Goal: Task Accomplishment & Management: Manage account settings

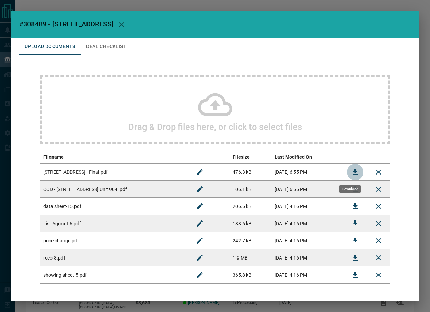
click at [351, 175] on icon "Download" at bounding box center [355, 172] width 8 height 8
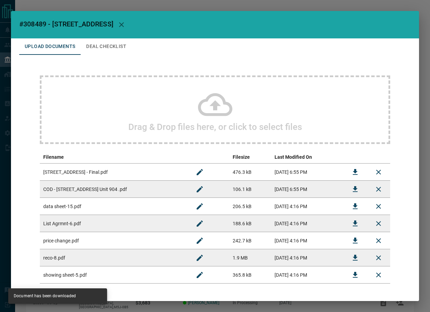
click at [98, 45] on button "Deal Checklist" at bounding box center [106, 46] width 51 height 16
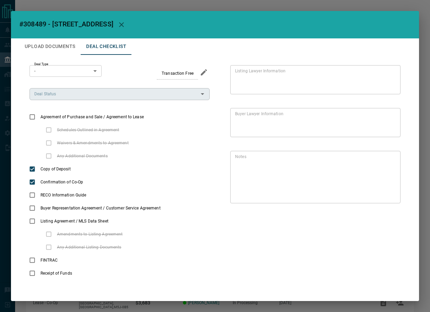
click at [80, 98] on div "Deal Status" at bounding box center [119, 94] width 180 height 12
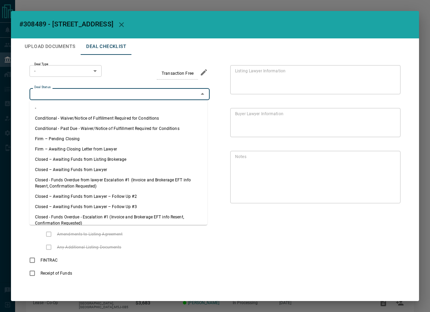
click at [76, 140] on li "Firm – Pending Closing" at bounding box center [118, 139] width 178 height 10
type input "**********"
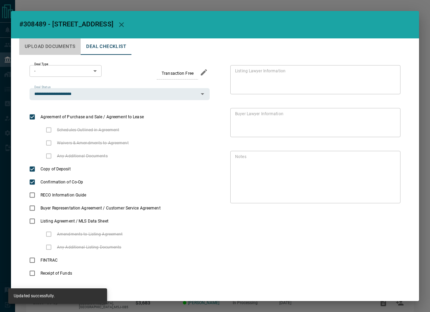
click at [57, 46] on button "Upload Documents" at bounding box center [49, 46] width 61 height 16
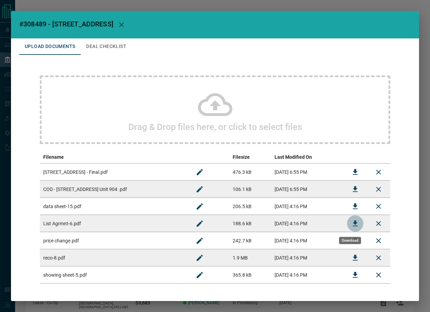
click at [352, 220] on icon "Download" at bounding box center [355, 223] width 8 height 8
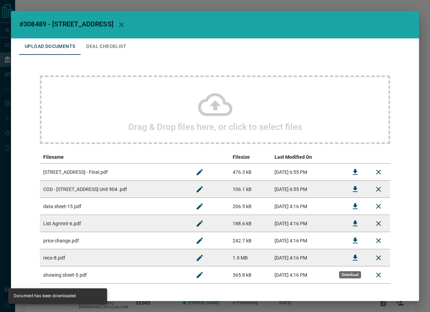
click at [352, 257] on icon "Download" at bounding box center [354, 258] width 5 height 6
click at [113, 42] on button "Deal Checklist" at bounding box center [106, 46] width 51 height 16
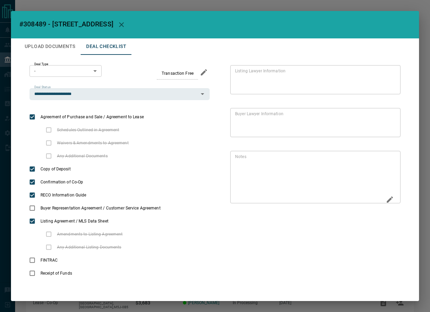
click at [385, 196] on icon "Edit" at bounding box center [389, 199] width 8 height 8
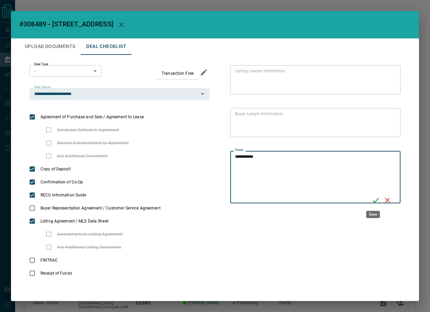
type textarea "**********"
click at [375, 196] on icon "Save" at bounding box center [375, 200] width 8 height 8
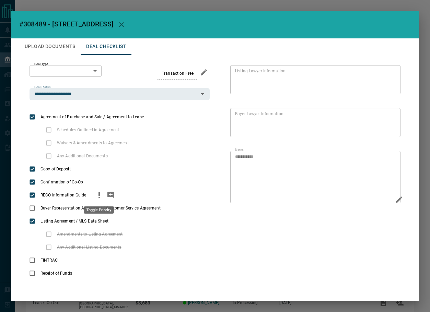
click at [102, 194] on icon "priority" at bounding box center [99, 195] width 8 height 8
click at [172, 207] on icon "priority" at bounding box center [173, 208] width 8 height 8
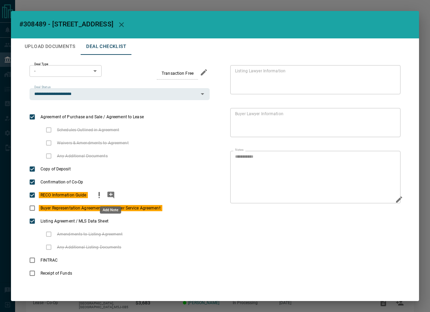
click at [111, 196] on icon "add note" at bounding box center [110, 195] width 7 height 7
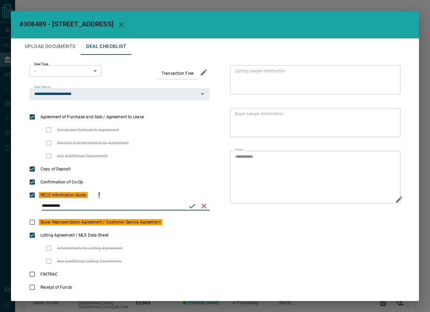
type input "**********"
click at [188, 209] on icon "save" at bounding box center [192, 206] width 8 height 8
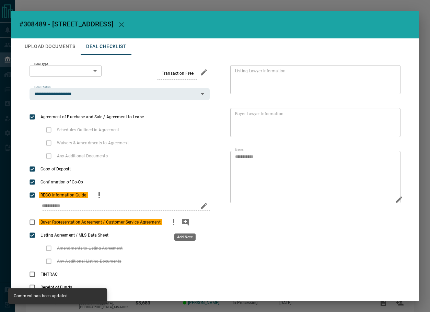
click at [184, 221] on icon "add note" at bounding box center [185, 222] width 7 height 7
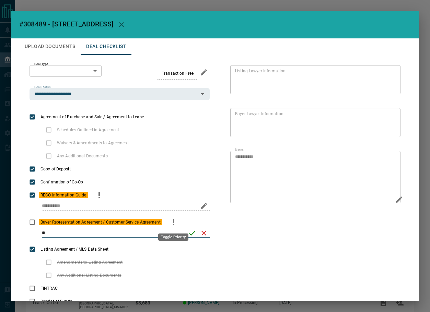
type input "*"
type input "**********"
click at [188, 232] on icon "save" at bounding box center [192, 233] width 8 height 8
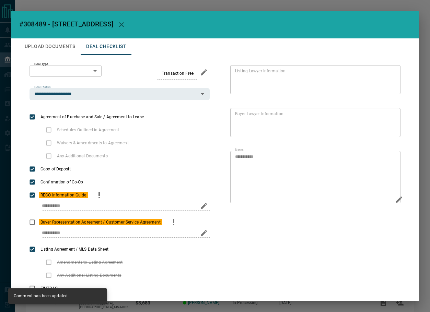
click at [120, 28] on button "button" at bounding box center [121, 24] width 16 height 16
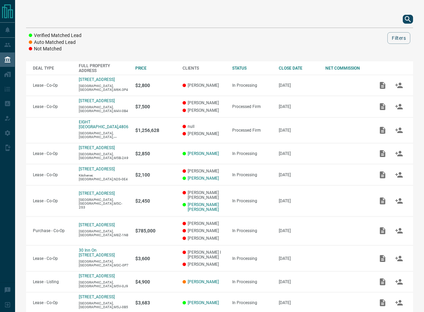
click at [407, 17] on icon "search button" at bounding box center [408, 19] width 8 height 8
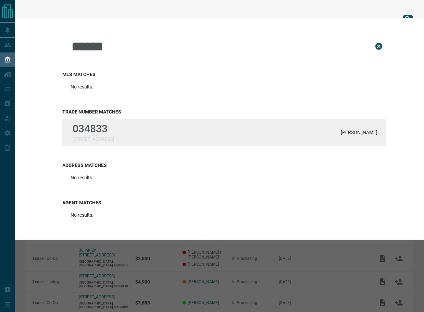
type input "******"
click at [105, 126] on p "034833" at bounding box center [93, 129] width 41 height 12
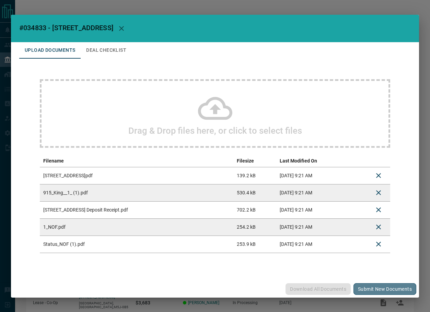
click at [386, 291] on button "Submit new documents" at bounding box center [384, 289] width 63 height 12
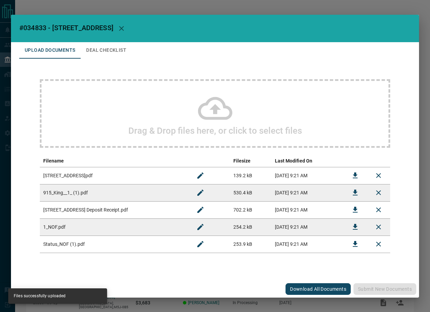
click at [105, 54] on button "Deal Checklist" at bounding box center [106, 50] width 51 height 16
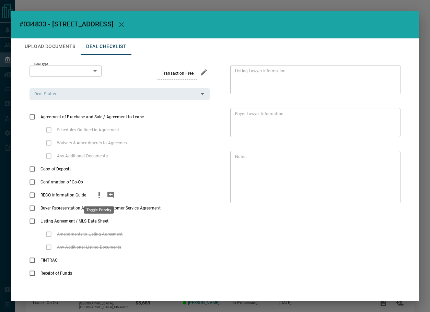
click at [98, 194] on icon "priority" at bounding box center [98, 194] width 1 height 4
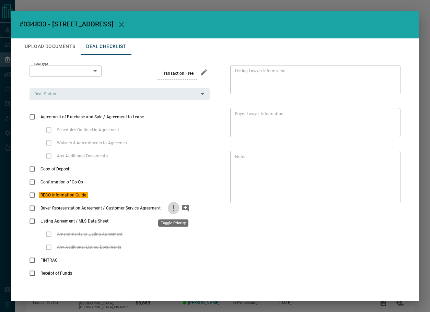
click at [171, 207] on icon "priority" at bounding box center [173, 208] width 8 height 8
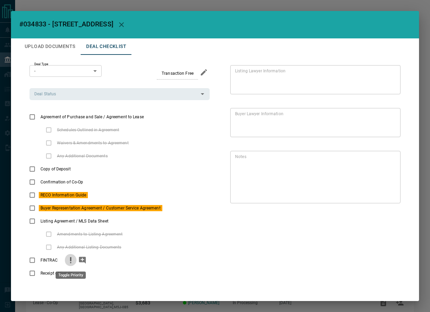
click at [71, 259] on icon "priority" at bounding box center [70, 259] width 1 height 4
click at [86, 272] on icon "priority" at bounding box center [85, 273] width 8 height 8
click at [78, 260] on icon "add note" at bounding box center [82, 260] width 8 height 8
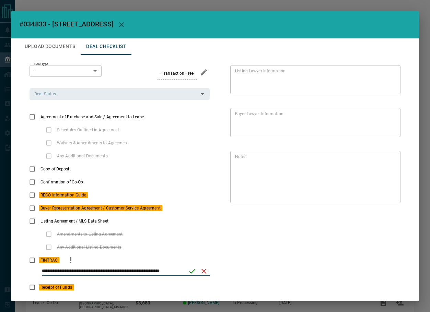
type input "**********"
click at [188, 270] on icon "save" at bounding box center [192, 271] width 8 height 8
click at [83, 90] on input "Deal Status" at bounding box center [114, 94] width 165 height 8
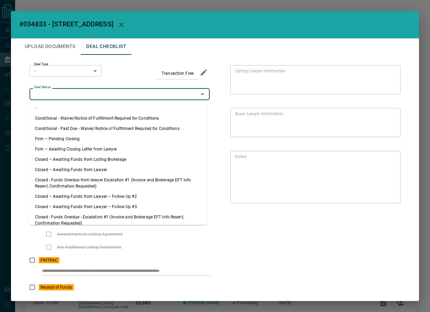
click at [71, 142] on li "Firm – Pending Closing" at bounding box center [118, 139] width 178 height 10
type input "**********"
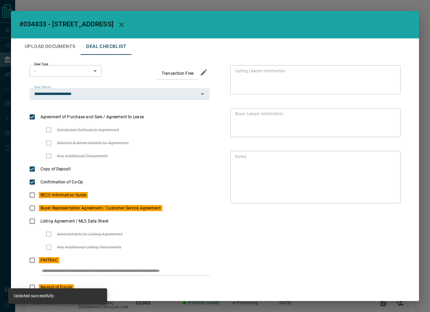
click at [39, 23] on span "#034833 - [STREET_ADDRESS]" at bounding box center [66, 24] width 94 height 8
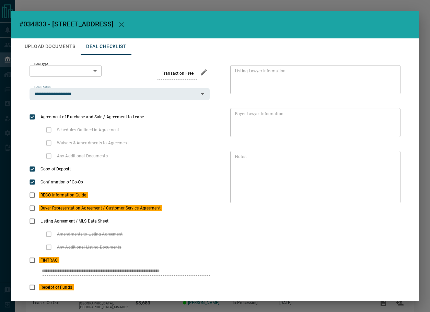
click at [39, 23] on span "#034833 - [STREET_ADDRESS]" at bounding box center [66, 24] width 94 height 8
copy span "034833"
click at [121, 21] on icon "button" at bounding box center [121, 25] width 8 height 8
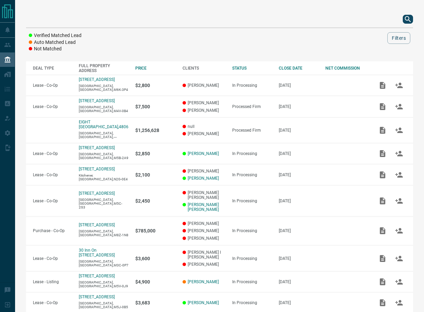
click at [406, 16] on icon "search button" at bounding box center [408, 19] width 8 height 8
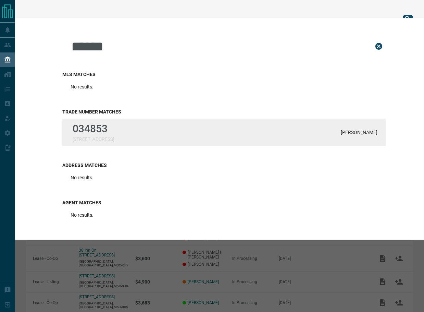
type input "******"
click at [76, 125] on p "034853" at bounding box center [93, 129] width 41 height 12
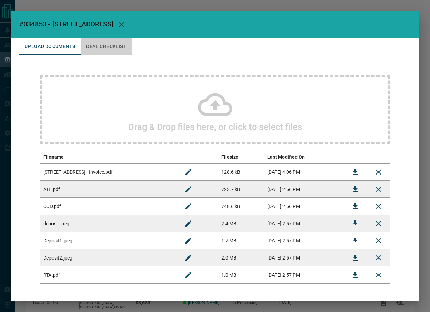
click at [108, 48] on button "Deal Checklist" at bounding box center [106, 46] width 51 height 16
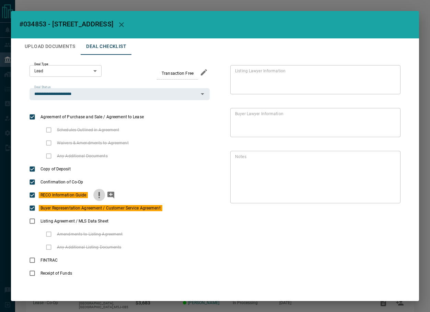
click at [99, 195] on icon "priority" at bounding box center [99, 195] width 8 height 8
click at [170, 209] on icon "priority" at bounding box center [173, 208] width 8 height 8
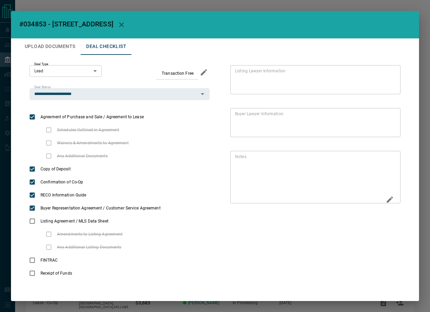
click at [393, 196] on div "* Notes" at bounding box center [315, 177] width 170 height 52
click at [386, 200] on icon "Edit" at bounding box center [389, 199] width 6 height 6
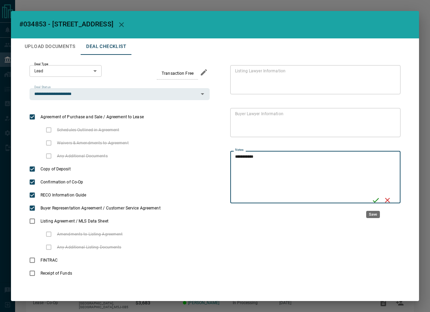
type textarea "**********"
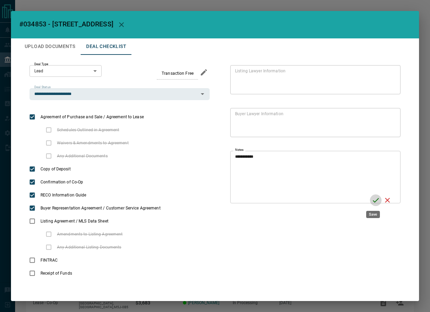
click at [371, 198] on icon "Save" at bounding box center [375, 200] width 8 height 8
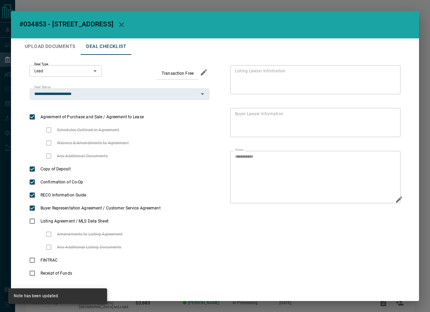
click at [64, 47] on button "Upload Documents" at bounding box center [49, 46] width 61 height 16
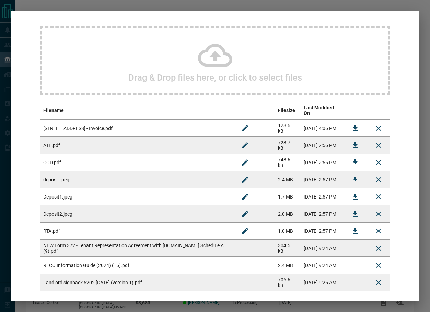
scroll to position [79, 0]
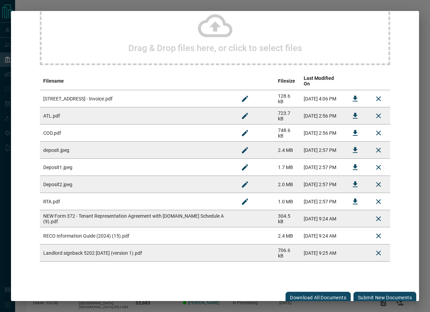
click at [366, 292] on button "Submit new documents" at bounding box center [384, 298] width 63 height 12
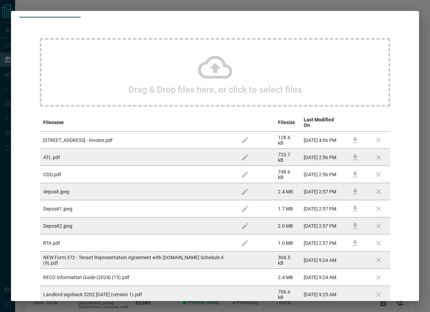
scroll to position [0, 0]
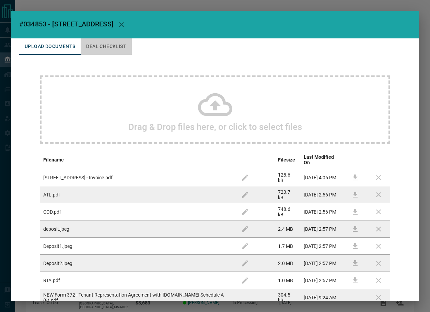
click at [104, 46] on button "Deal Checklist" at bounding box center [106, 46] width 51 height 16
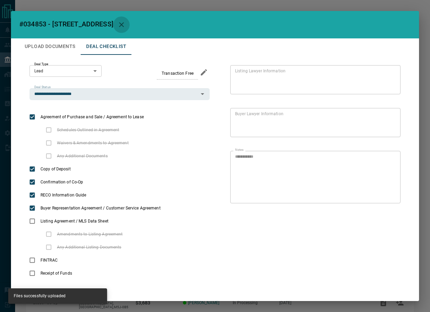
click at [124, 24] on icon "button" at bounding box center [121, 24] width 5 height 5
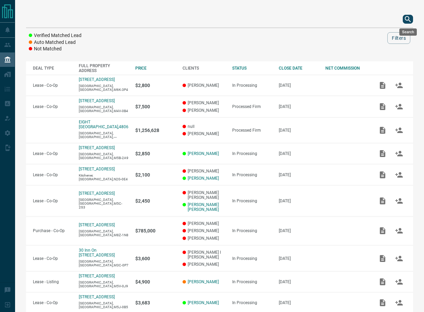
click at [405, 14] on div at bounding box center [219, 19] width 387 height 16
click at [407, 16] on icon "search button" at bounding box center [408, 19] width 8 height 8
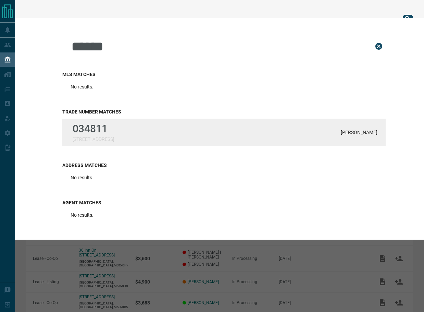
type input "******"
click at [165, 140] on div "034811 [STREET_ADDRESS] Thompson" at bounding box center [224, 132] width 324 height 27
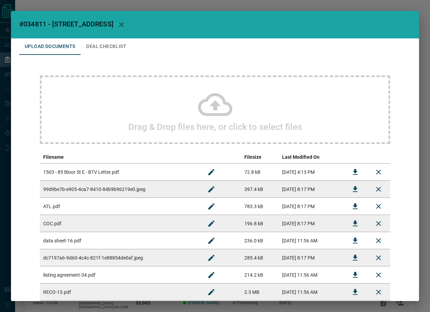
click at [111, 48] on button "Deal Checklist" at bounding box center [106, 46] width 51 height 16
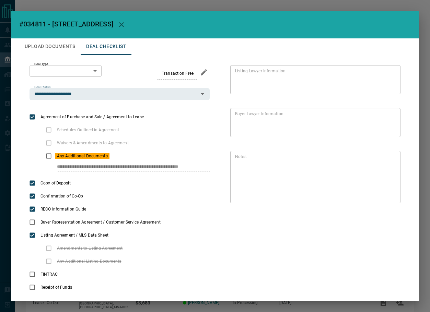
click at [76, 66] on body "Lead Transfers Leads Deals Listings Campaigns Quota Rules Agent Quotas Admin Mo…" at bounding box center [215, 179] width 430 height 358
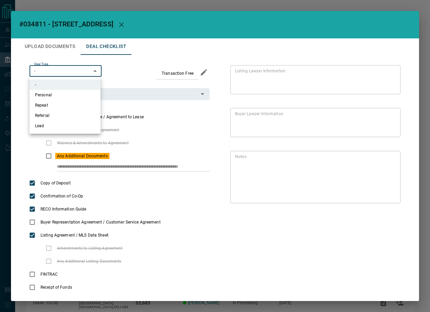
click at [67, 93] on li "Personal" at bounding box center [64, 95] width 71 height 10
type input "*"
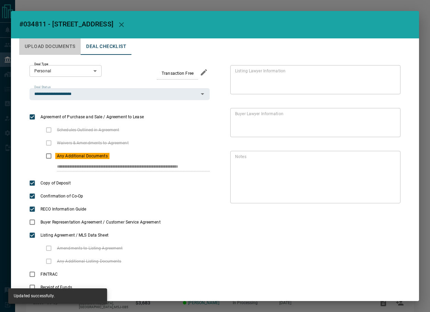
click at [39, 50] on button "Upload Documents" at bounding box center [49, 46] width 61 height 16
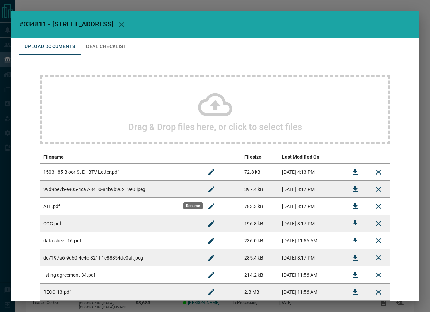
scroll to position [34, 0]
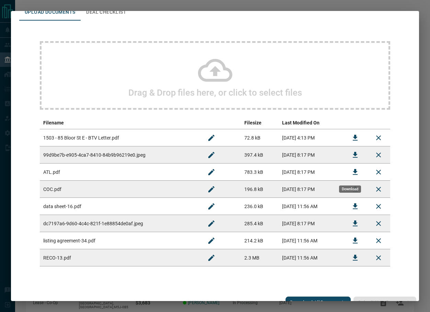
click at [351, 173] on icon "Download" at bounding box center [355, 172] width 8 height 8
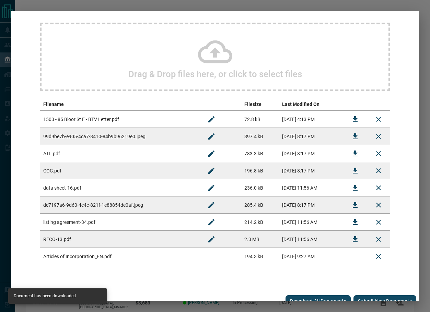
scroll to position [62, 0]
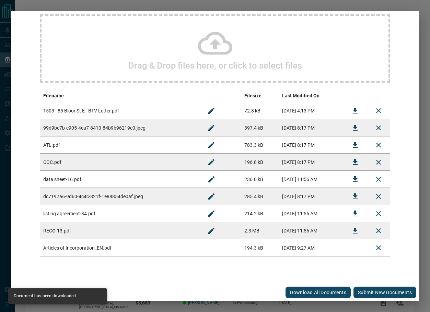
click at [365, 293] on button "Submit new documents" at bounding box center [384, 293] width 63 height 12
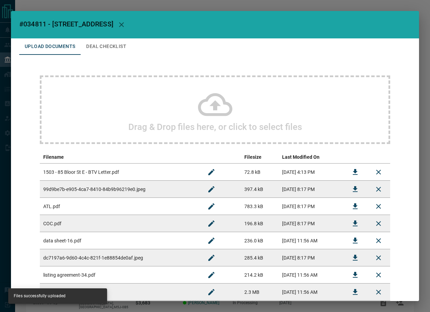
click at [94, 47] on button "Deal Checklist" at bounding box center [106, 46] width 51 height 16
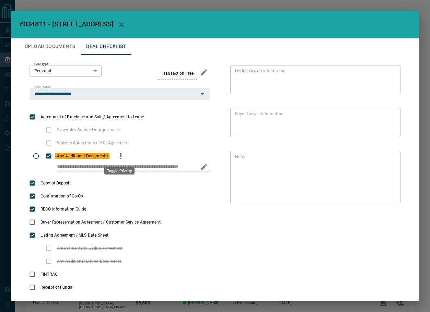
click at [120, 156] on icon "priority" at bounding box center [120, 155] width 1 height 4
click at [386, 201] on icon "Edit" at bounding box center [389, 199] width 6 height 6
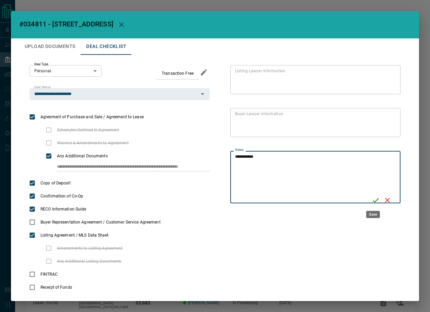
type textarea "**********"
drag, startPoint x: 374, startPoint y: 198, endPoint x: 333, endPoint y: 184, distance: 43.7
click at [374, 198] on icon "Save" at bounding box center [375, 200] width 8 height 8
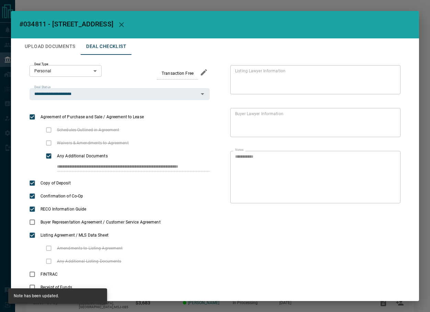
click at [36, 22] on span "#034811 - [STREET_ADDRESS]" at bounding box center [66, 24] width 94 height 8
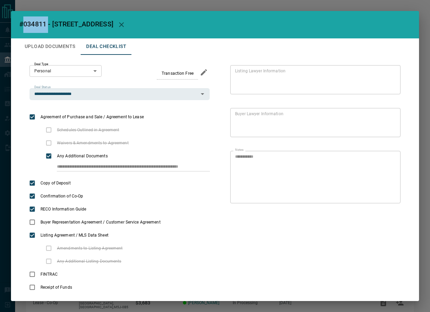
click at [36, 22] on span "#034811 - [STREET_ADDRESS]" at bounding box center [66, 24] width 94 height 8
copy span "034811"
drag, startPoint x: 52, startPoint y: 52, endPoint x: 53, endPoint y: 46, distance: 5.9
click at [52, 52] on button "Upload Documents" at bounding box center [49, 46] width 61 height 16
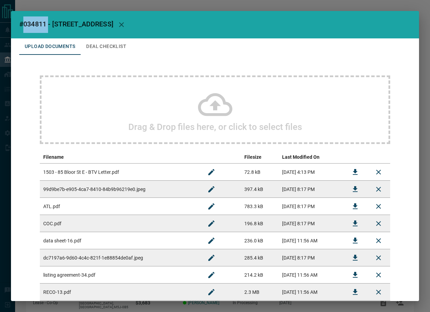
click at [100, 44] on button "Deal Checklist" at bounding box center [106, 46] width 51 height 16
